Goal: Task Accomplishment & Management: Manage account settings

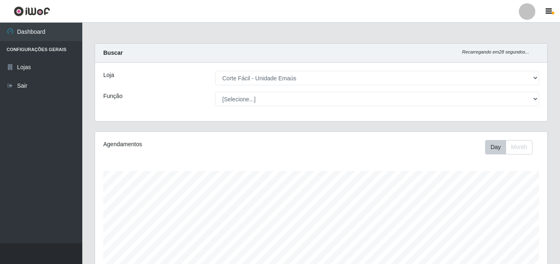
select select "201"
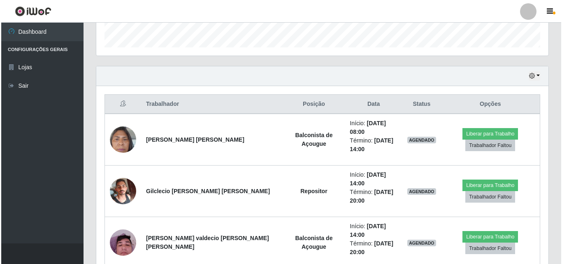
scroll to position [171, 452]
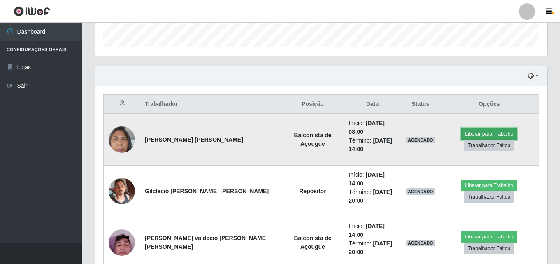
click at [487, 129] on button "Liberar para Trabalho" at bounding box center [489, 134] width 56 height 12
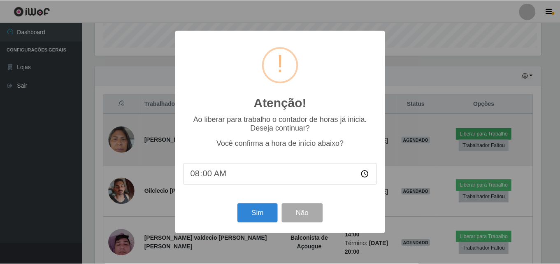
scroll to position [171, 448]
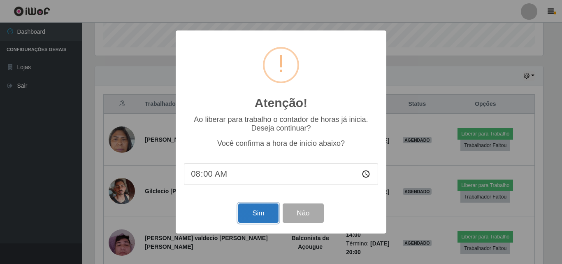
click at [245, 216] on button "Sim" at bounding box center [258, 212] width 40 height 19
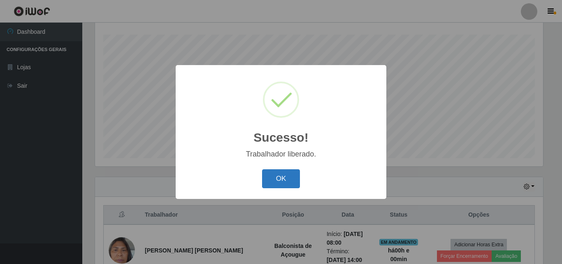
click at [282, 180] on button "OK" at bounding box center [281, 178] width 38 height 19
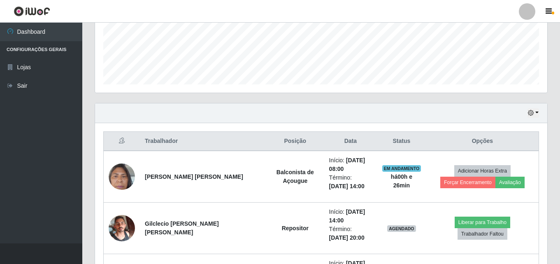
scroll to position [208, 0]
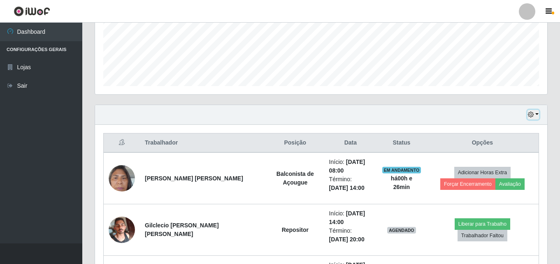
click at [534, 112] on button "button" at bounding box center [534, 114] width 12 height 9
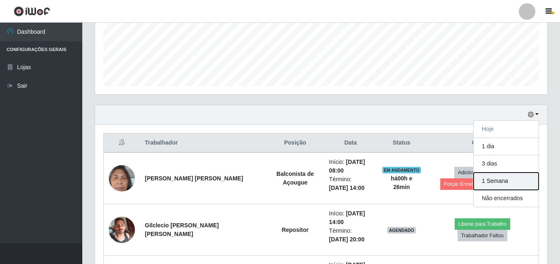
click at [502, 186] on button "1 Semana" at bounding box center [506, 180] width 65 height 17
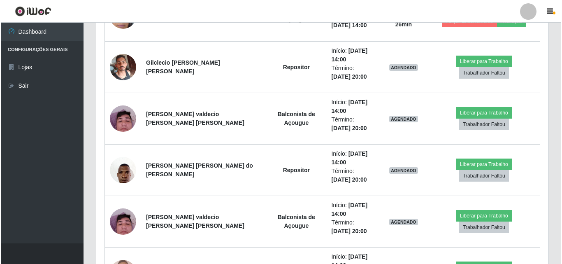
scroll to position [414, 0]
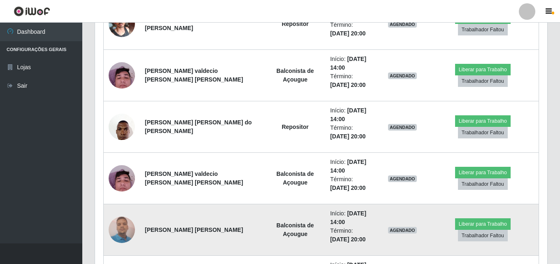
click at [121, 226] on img at bounding box center [122, 229] width 26 height 35
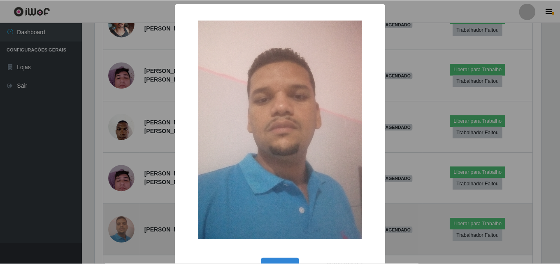
scroll to position [171, 448]
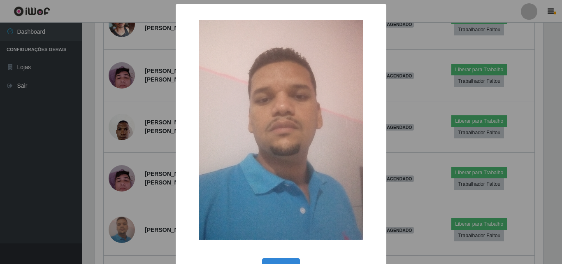
click at [423, 45] on div "× OK Cancel" at bounding box center [281, 132] width 562 height 264
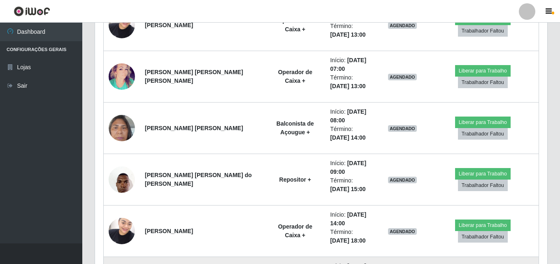
scroll to position [661, 0]
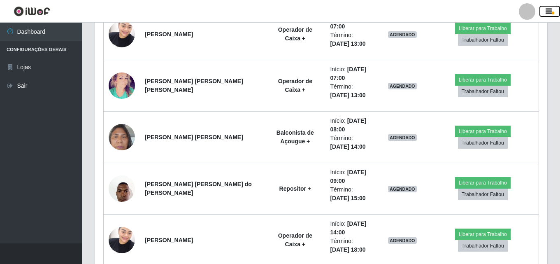
click at [549, 9] on icon "button" at bounding box center [549, 11] width 6 height 7
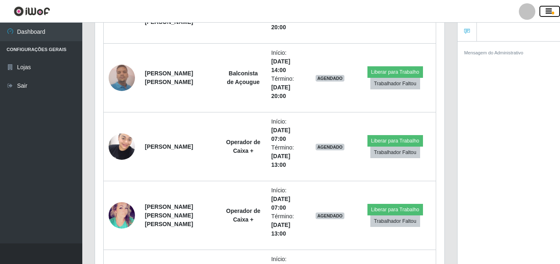
scroll to position [411332, 411154]
click at [553, 14] on span "button" at bounding box center [553, 13] width 2 height 3
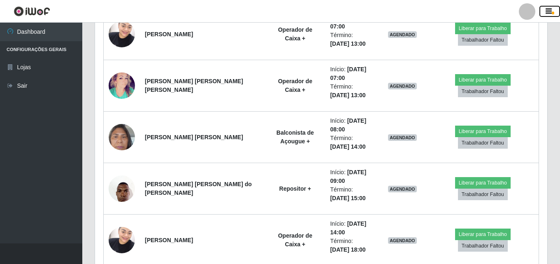
scroll to position [171, 452]
click at [550, 16] on button "button" at bounding box center [549, 12] width 21 height 12
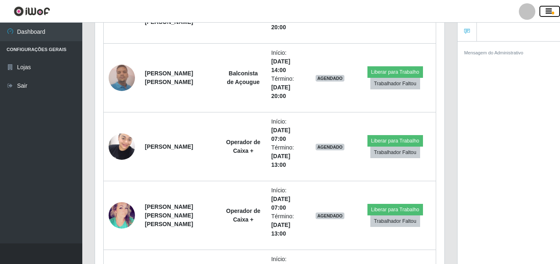
scroll to position [171, 349]
click at [550, 16] on button "button" at bounding box center [549, 12] width 21 height 12
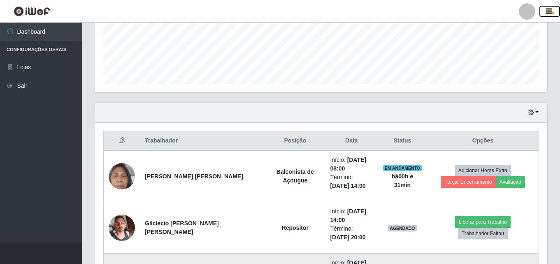
scroll to position [208, 0]
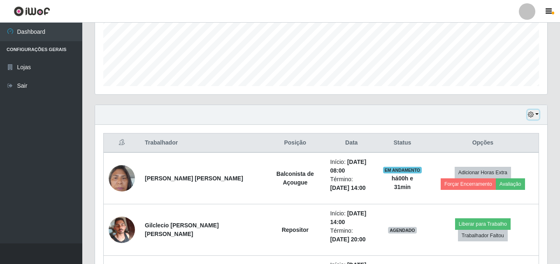
click at [537, 115] on button "button" at bounding box center [534, 114] width 12 height 9
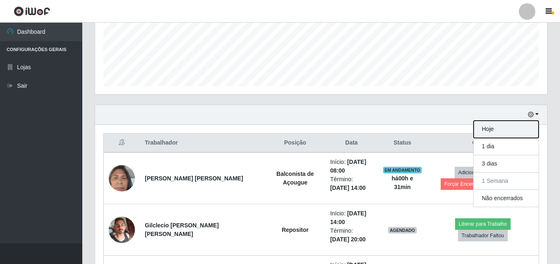
click at [513, 130] on button "Hoje" at bounding box center [506, 129] width 65 height 17
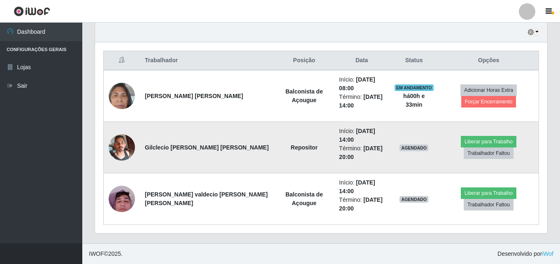
scroll to position [265, 0]
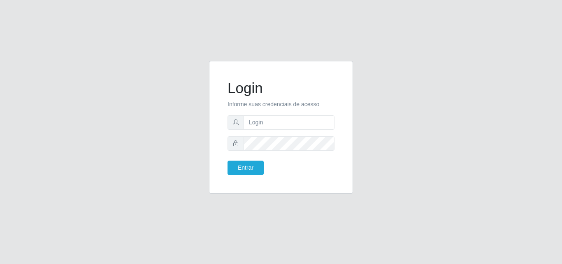
type input "[EMAIL_ADDRESS][DOMAIN_NAME]"
click at [228, 160] on button "Entrar" at bounding box center [246, 167] width 36 height 14
click at [249, 168] on button "Entrar" at bounding box center [246, 167] width 36 height 14
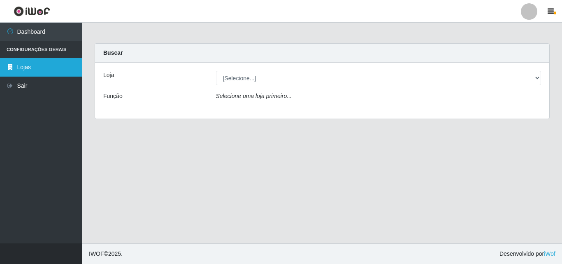
click at [44, 67] on link "Lojas" at bounding box center [41, 67] width 82 height 19
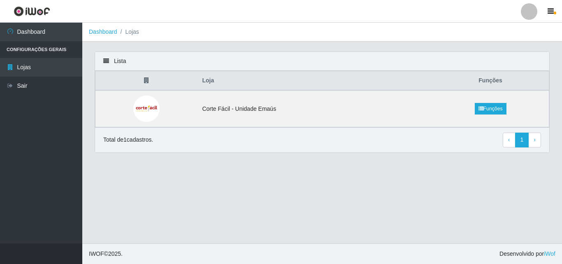
click at [59, 51] on li "Configurações Gerais" at bounding box center [41, 49] width 82 height 17
click at [105, 60] on icon at bounding box center [106, 61] width 6 height 6
click at [502, 107] on link "Funções" at bounding box center [491, 109] width 32 height 12
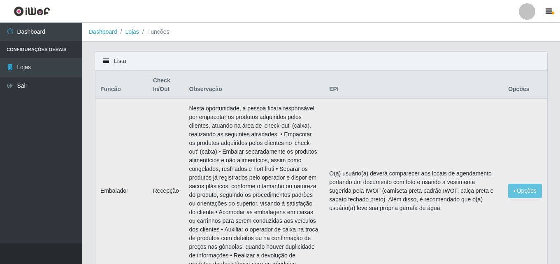
click at [453, 116] on td "O(a) usuário(a) deverá comparecer aos locais de agendamento portando um documen…" at bounding box center [413, 191] width 179 height 184
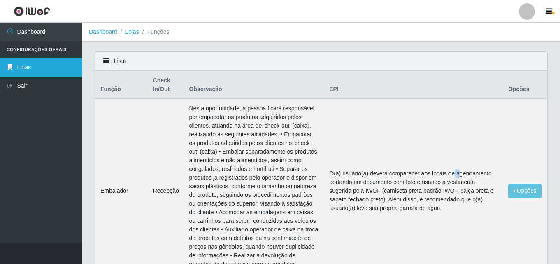
click at [36, 69] on link "Lojas" at bounding box center [41, 67] width 82 height 19
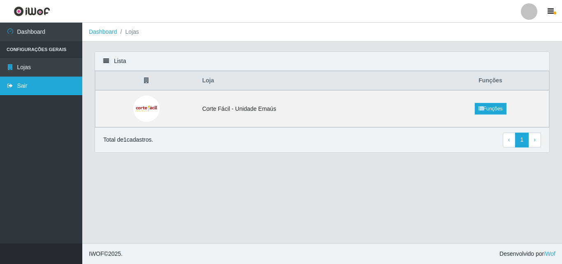
click at [30, 89] on link "Sair" at bounding box center [41, 86] width 82 height 19
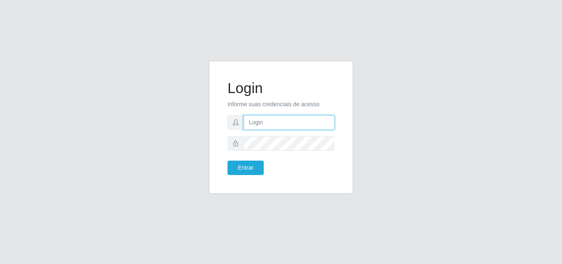
click at [323, 123] on input "text" at bounding box center [289, 122] width 91 height 14
type input "[EMAIL_ADDRESS][DOMAIN_NAME]"
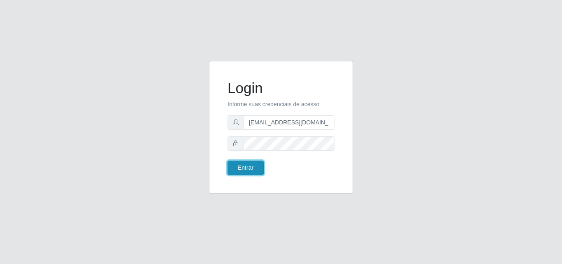
click at [232, 172] on button "Entrar" at bounding box center [246, 167] width 36 height 14
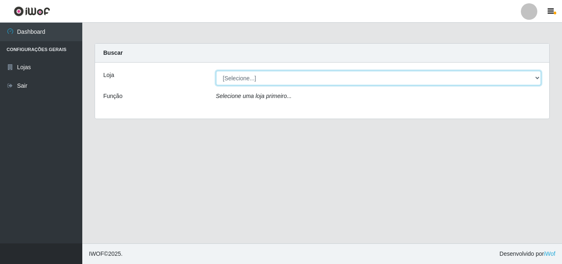
click at [537, 78] on select "[Selecione...] Corte Fácil - Unidade Emaús" at bounding box center [378, 78] width 325 height 14
select select "201"
click at [216, 71] on select "[Selecione...] Corte Fácil - Unidade Emaús" at bounding box center [378, 78] width 325 height 14
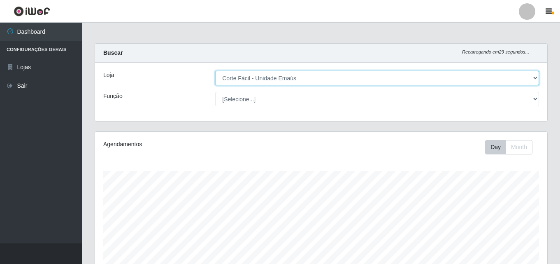
scroll to position [171, 452]
